Goal: Find specific page/section: Find specific page/section

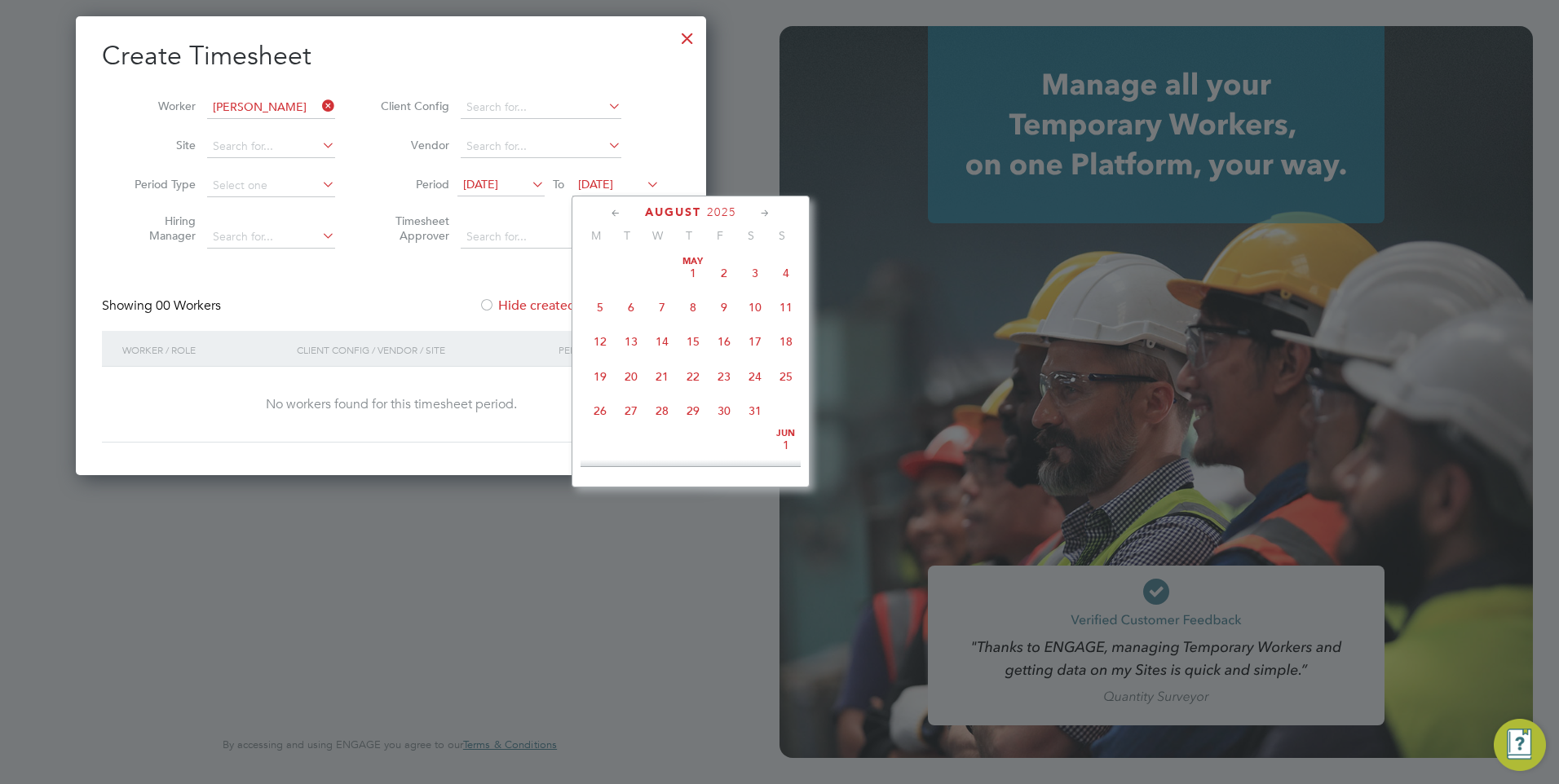
scroll to position [635, 0]
click at [709, 117] on div at bounding box center [780, 392] width 1559 height 784
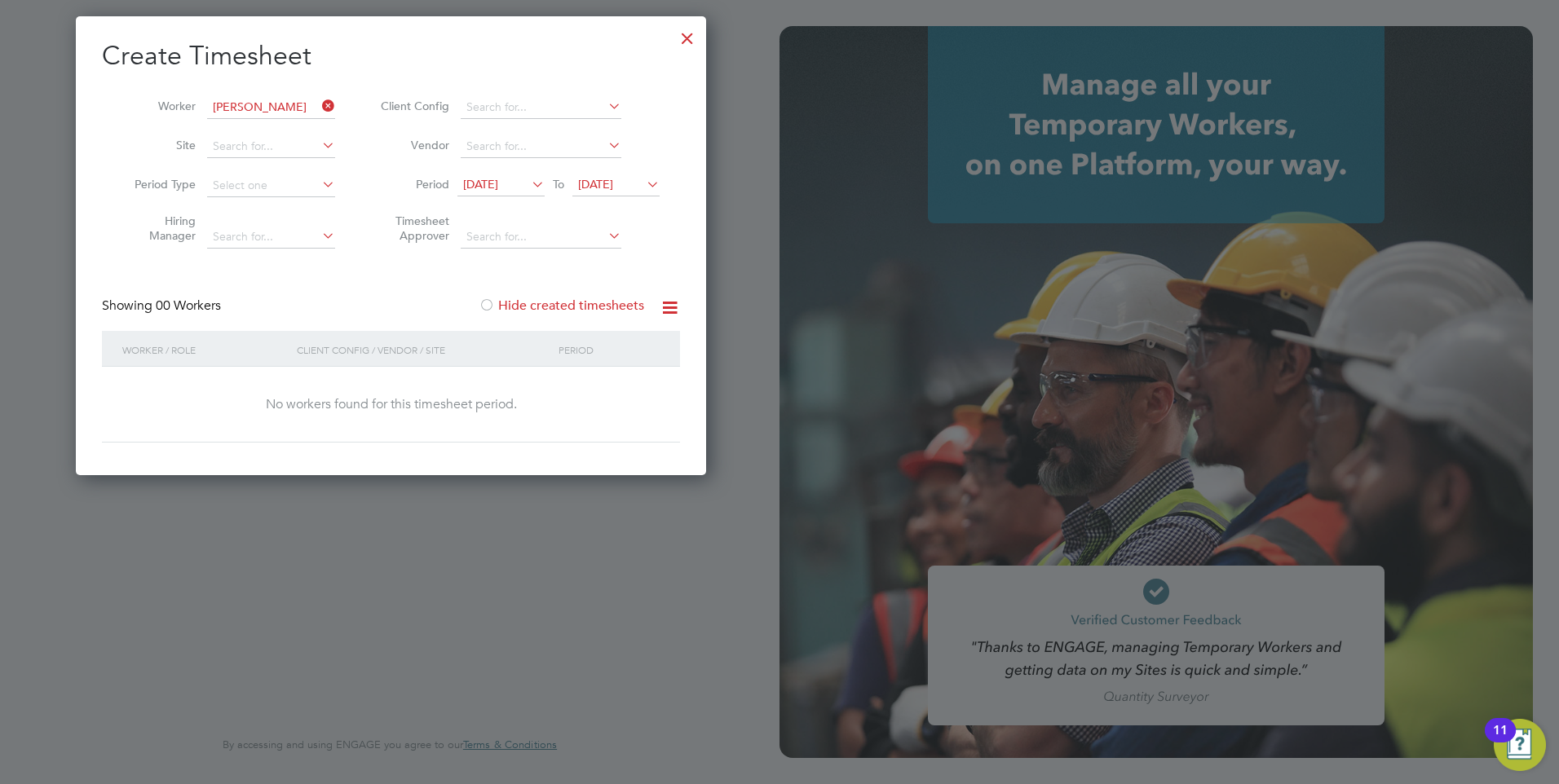
click at [687, 29] on div at bounding box center [687, 34] width 29 height 29
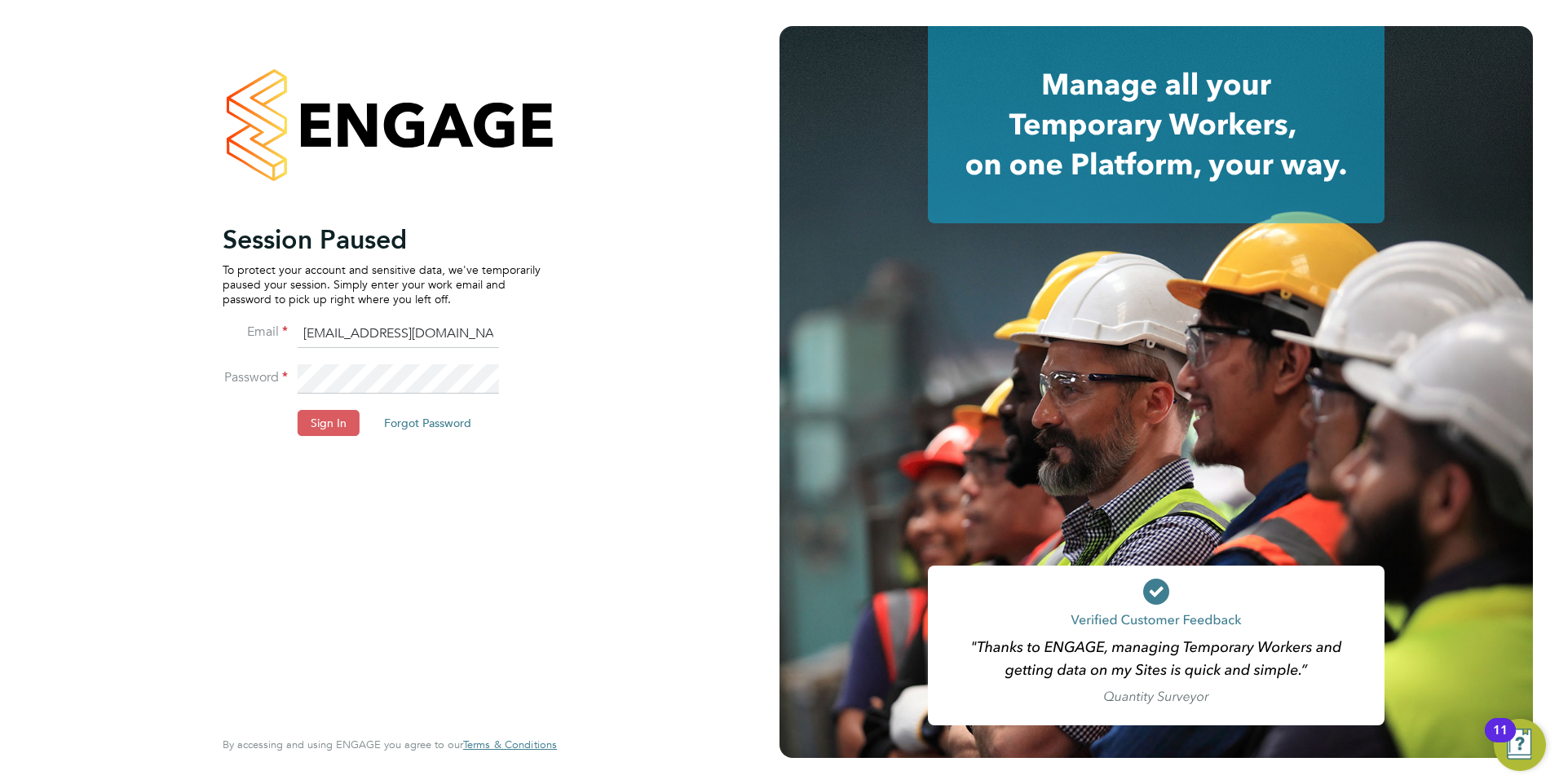
click at [328, 416] on button "Sign In" at bounding box center [329, 423] width 62 height 26
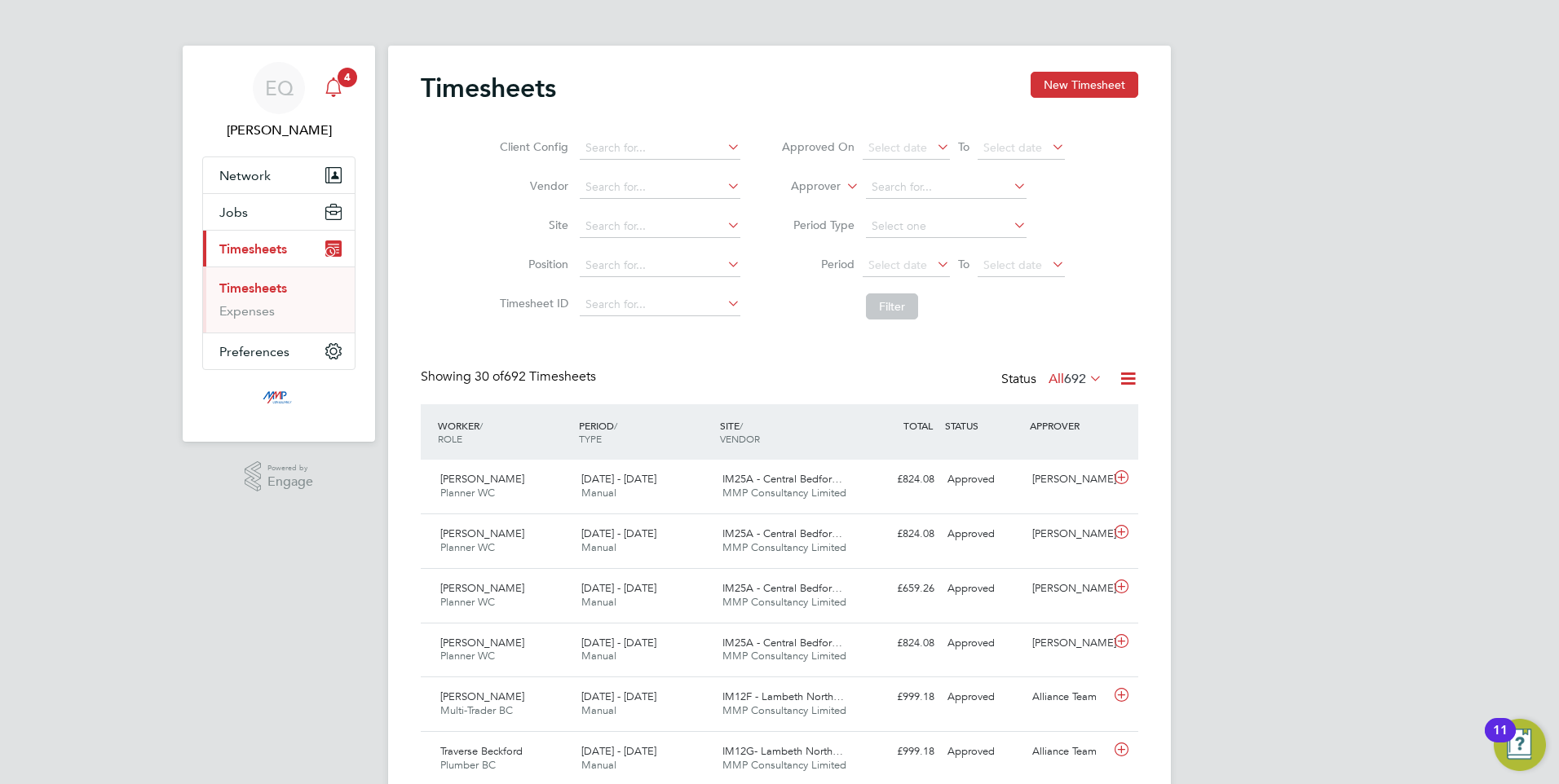
click at [344, 94] on div "Main navigation" at bounding box center [334, 88] width 33 height 33
